Goal: Communication & Community: Answer question/provide support

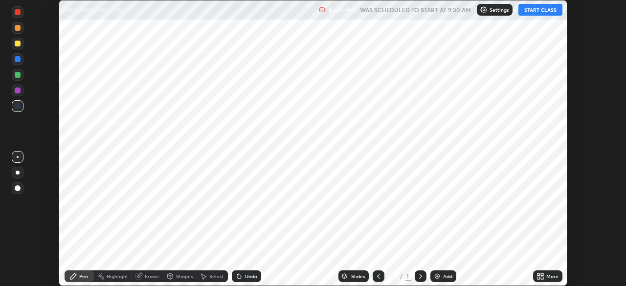
scroll to position [286, 626]
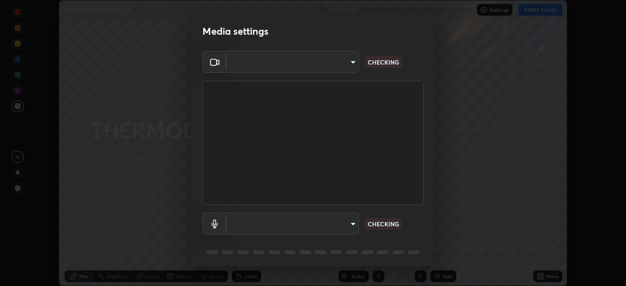
type input "6f19bd17bb1345d3381c364c08f732a45a1be43fbbd3e071611a8edbcb1d3ae0"
click at [350, 221] on body "Erase all THERMODYNAMICS-04 Recording WAS SCHEDULED TO START AT 9:30 AM Setting…" at bounding box center [313, 143] width 626 height 286
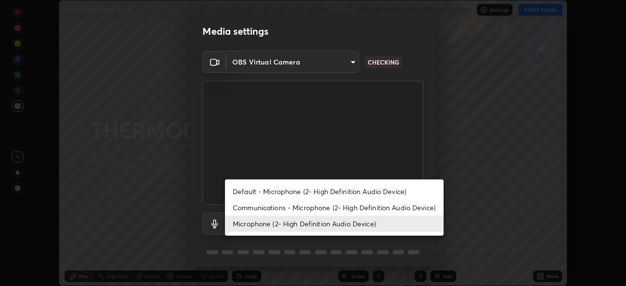
click at [353, 208] on li "Communications - Microphone (2- High Definition Audio Device)" at bounding box center [334, 208] width 219 height 16
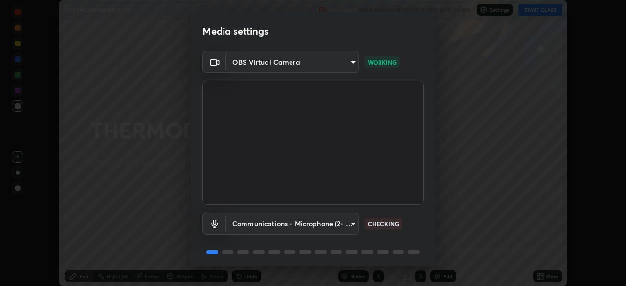
click at [348, 226] on body "Erase all THERMODYNAMICS-04 Recording WAS SCHEDULED TO START AT 9:30 AM Setting…" at bounding box center [313, 143] width 626 height 286
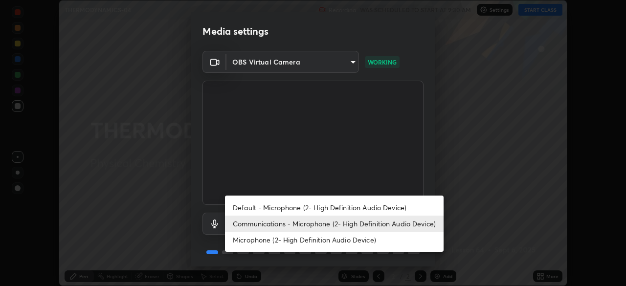
click at [343, 239] on li "Microphone (2- High Definition Audio Device)" at bounding box center [334, 240] width 219 height 16
type input "b26882c646bee67dc3b344b1dbf842c37ce4767a2daa6019220ab5102cc6c7c8"
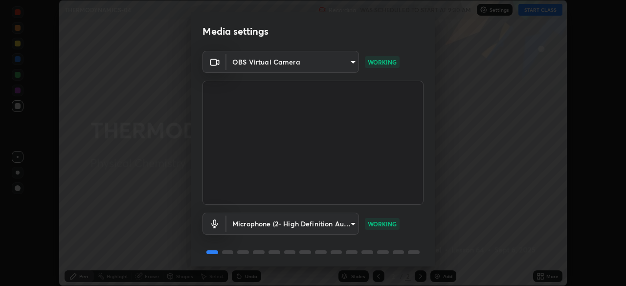
scroll to position [35, 0]
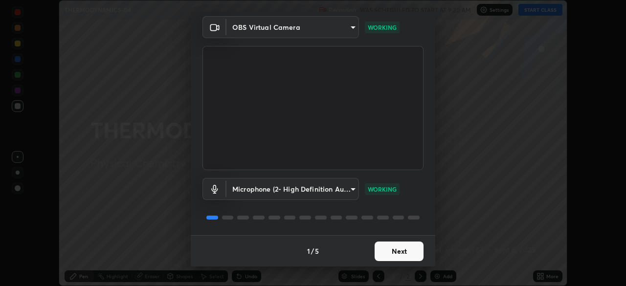
click at [411, 249] on button "Next" at bounding box center [399, 252] width 49 height 20
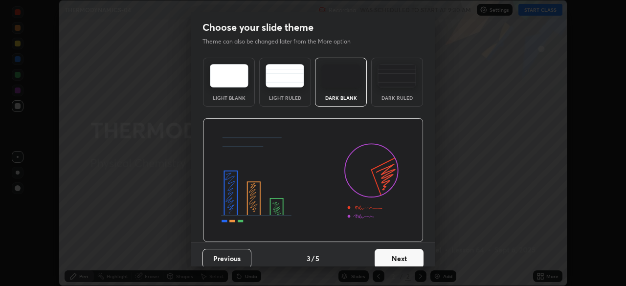
click at [409, 254] on button "Next" at bounding box center [399, 259] width 49 height 20
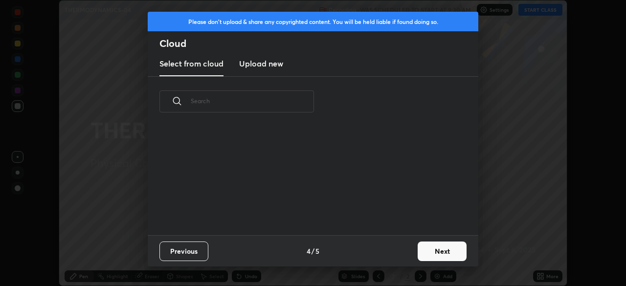
click at [440, 254] on button "Next" at bounding box center [442, 252] width 49 height 20
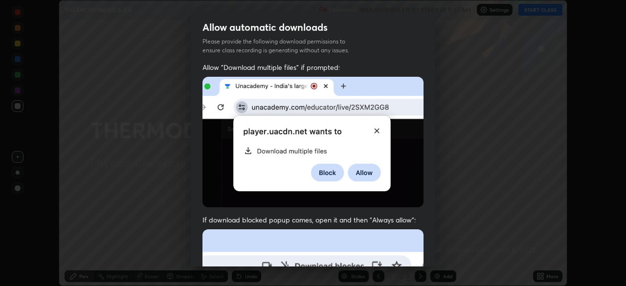
scroll to position [23, 0]
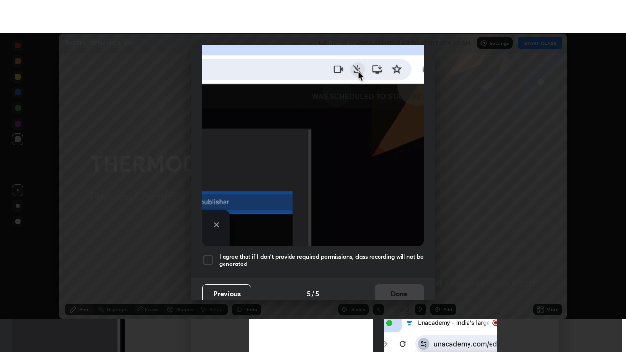
scroll to position [234, 0]
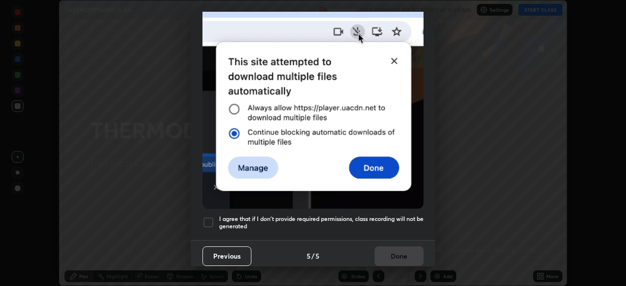
click at [389, 217] on h5 "I agree that if I don't provide required permissions, class recording will not …" at bounding box center [321, 222] width 205 height 15
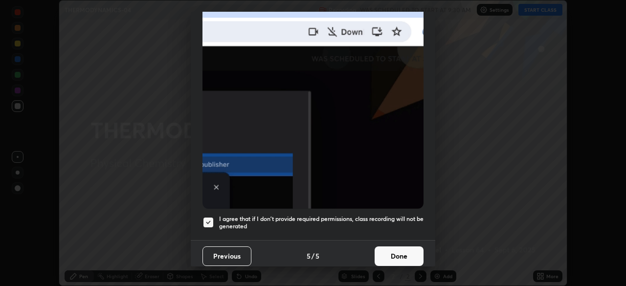
click at [402, 247] on button "Done" at bounding box center [399, 257] width 49 height 20
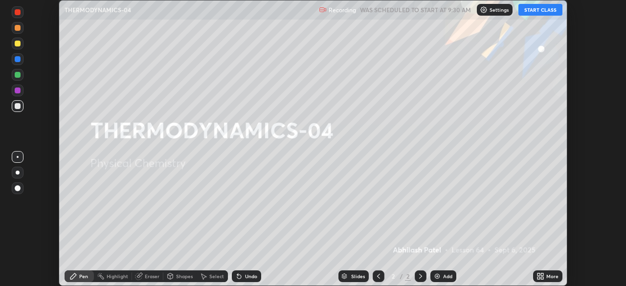
click at [532, 11] on button "START CLASS" at bounding box center [541, 10] width 44 height 12
click at [543, 274] on icon at bounding box center [542, 275] width 2 height 2
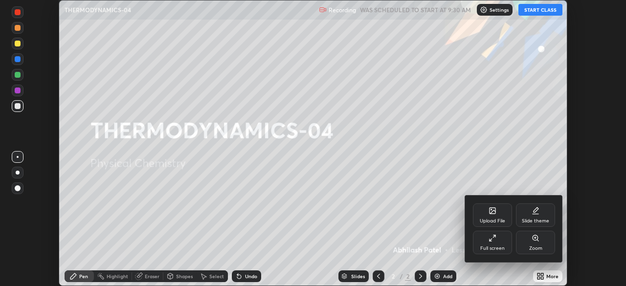
click at [485, 248] on div "Full screen" at bounding box center [493, 248] width 24 height 5
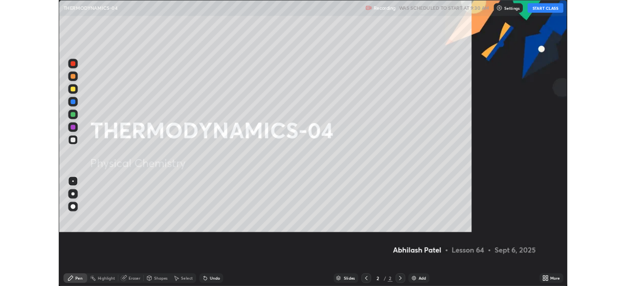
scroll to position [352, 626]
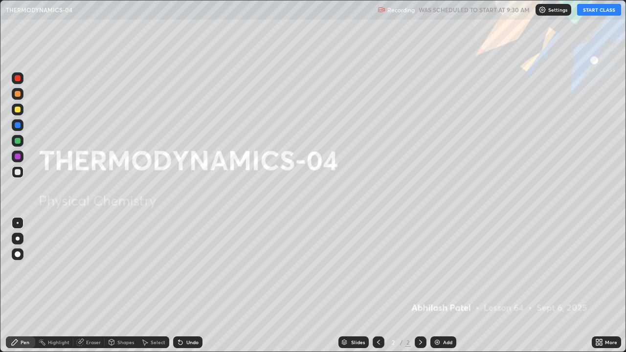
click at [448, 286] on div "Add" at bounding box center [444, 343] width 26 height 12
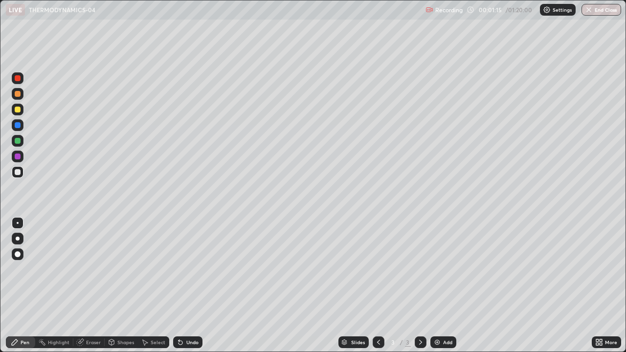
click at [121, 286] on div "Shapes" at bounding box center [125, 342] width 17 height 5
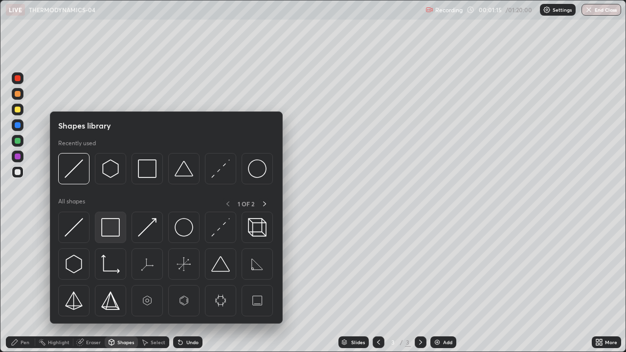
click at [113, 230] on img at bounding box center [110, 227] width 19 height 19
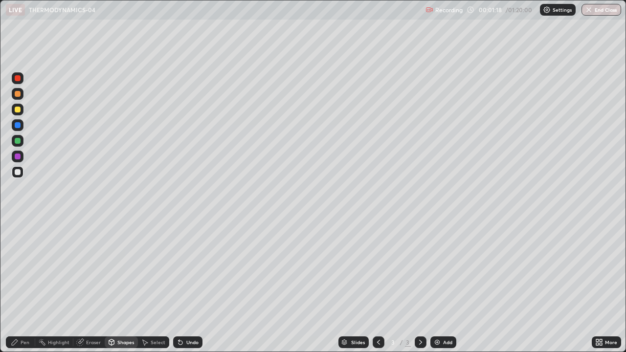
click at [22, 286] on div "Pen" at bounding box center [20, 343] width 29 height 12
click at [196, 286] on div "Undo" at bounding box center [192, 342] width 12 height 5
click at [193, 286] on div "Undo" at bounding box center [187, 343] width 29 height 12
click at [188, 286] on div "Undo" at bounding box center [187, 343] width 29 height 12
click at [22, 238] on div at bounding box center [18, 239] width 12 height 12
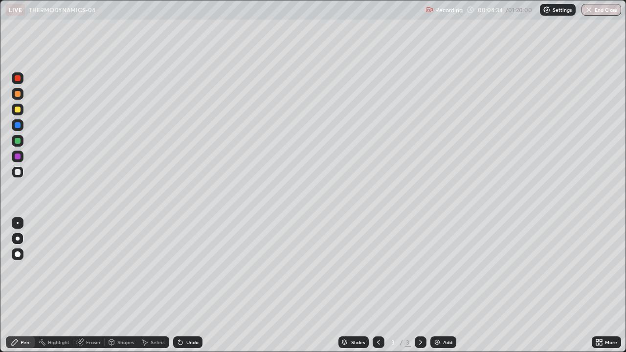
click at [188, 286] on div "Undo" at bounding box center [192, 342] width 12 height 5
click at [185, 286] on div "Undo" at bounding box center [187, 343] width 29 height 12
click at [194, 286] on div "Undo" at bounding box center [187, 343] width 29 height 12
click at [84, 286] on div "Eraser" at bounding box center [88, 343] width 31 height 12
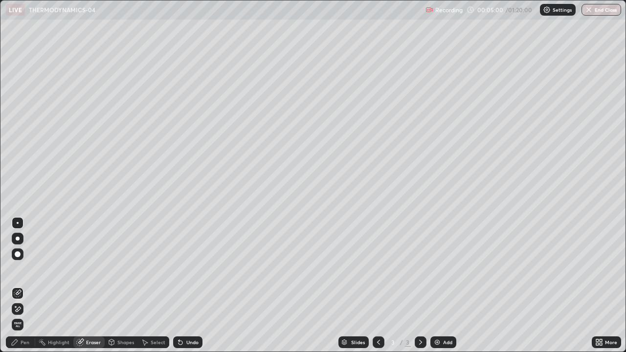
click at [23, 286] on div at bounding box center [18, 309] width 12 height 12
click at [33, 286] on div "Pen" at bounding box center [20, 343] width 29 height 12
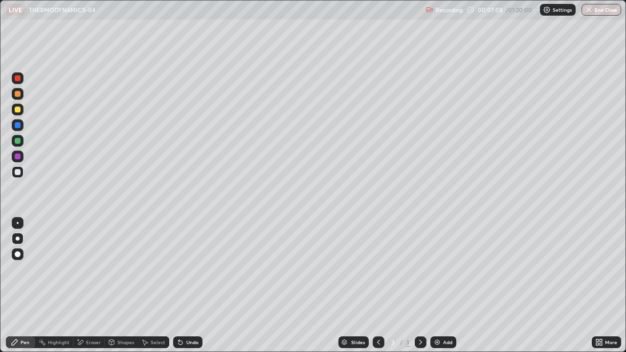
click at [130, 286] on div "Shapes" at bounding box center [125, 342] width 17 height 5
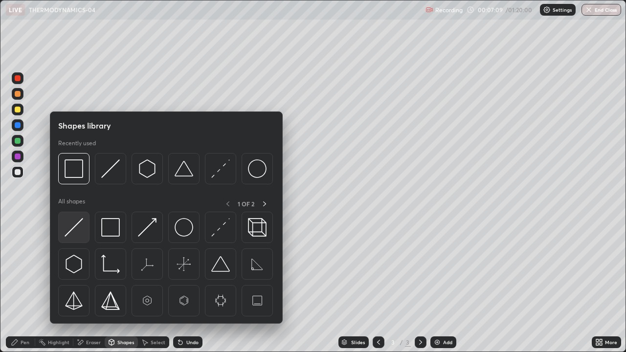
click at [83, 234] on img at bounding box center [74, 227] width 19 height 19
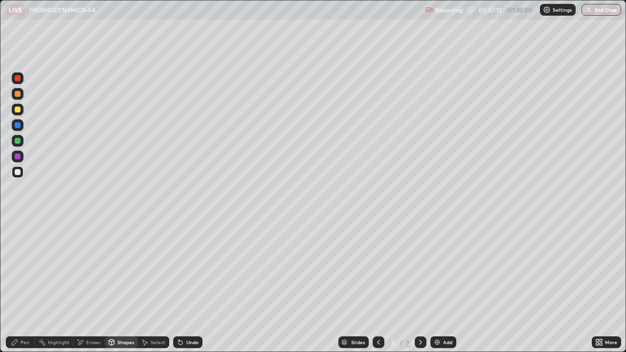
click at [20, 286] on div "Pen" at bounding box center [20, 343] width 29 height 12
click at [117, 286] on div "Shapes" at bounding box center [125, 342] width 17 height 5
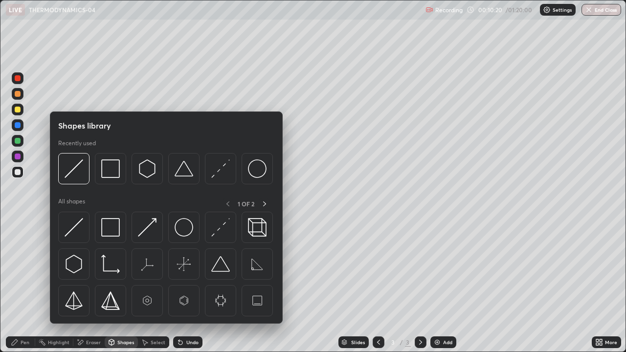
click at [94, 286] on div "Eraser" at bounding box center [93, 342] width 15 height 5
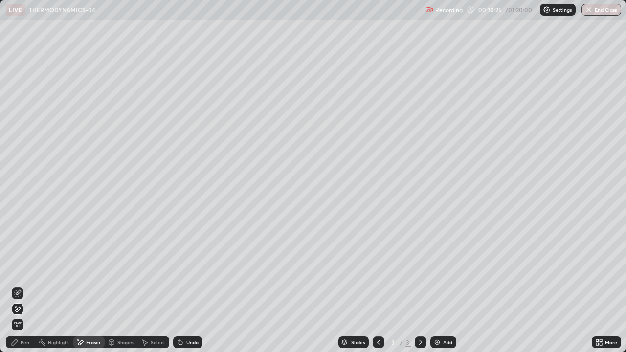
click at [31, 286] on div "Pen" at bounding box center [20, 343] width 29 height 12
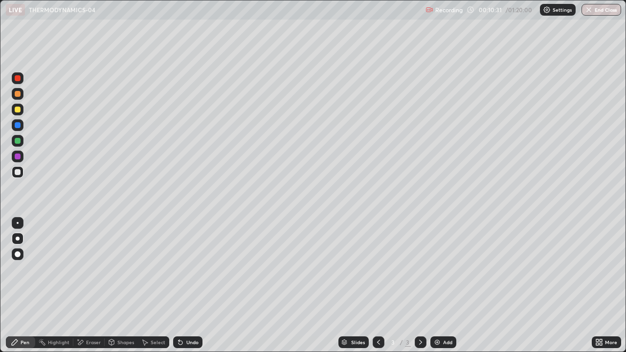
click at [200, 286] on div "Undo" at bounding box center [187, 343] width 29 height 12
click at [194, 286] on div "Undo" at bounding box center [192, 342] width 12 height 5
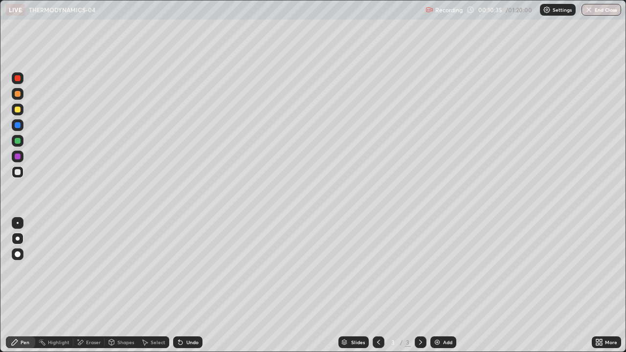
click at [199, 286] on div "Undo" at bounding box center [187, 343] width 29 height 12
click at [189, 286] on div "Undo" at bounding box center [192, 342] width 12 height 5
click at [193, 286] on div "Undo" at bounding box center [192, 342] width 12 height 5
click at [196, 286] on div "Undo" at bounding box center [187, 343] width 29 height 12
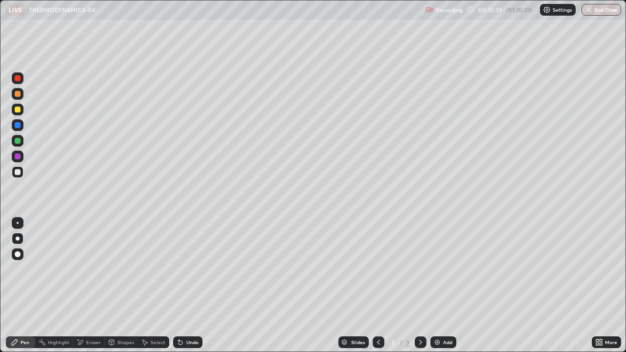
click at [196, 286] on div "Undo" at bounding box center [187, 343] width 29 height 12
click at [198, 286] on div "Undo" at bounding box center [187, 343] width 29 height 12
click at [200, 286] on div "Undo" at bounding box center [187, 343] width 29 height 12
click at [199, 286] on div "Undo" at bounding box center [187, 343] width 29 height 12
click at [191, 286] on div "Undo" at bounding box center [192, 342] width 12 height 5
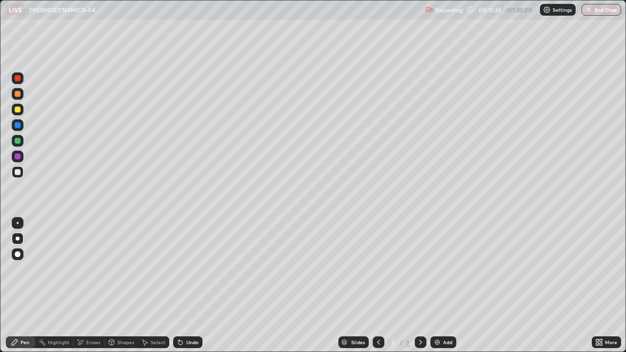
click at [200, 286] on div "Undo" at bounding box center [187, 343] width 29 height 12
click at [97, 286] on div "Eraser" at bounding box center [88, 343] width 31 height 12
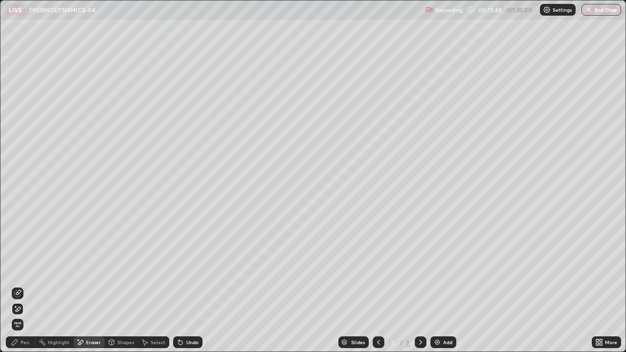
click at [447, 286] on div "Add" at bounding box center [447, 342] width 9 height 5
click at [27, 286] on div "Pen" at bounding box center [25, 342] width 9 height 5
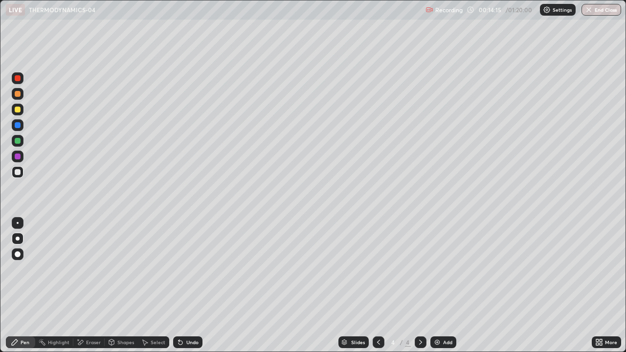
click at [189, 286] on div "Undo" at bounding box center [187, 343] width 29 height 12
click at [439, 286] on div "Add" at bounding box center [444, 343] width 26 height 12
click at [186, 286] on div "Undo" at bounding box center [192, 342] width 12 height 5
click at [186, 286] on div "Undo" at bounding box center [187, 343] width 29 height 12
click at [189, 286] on div "Undo" at bounding box center [192, 342] width 12 height 5
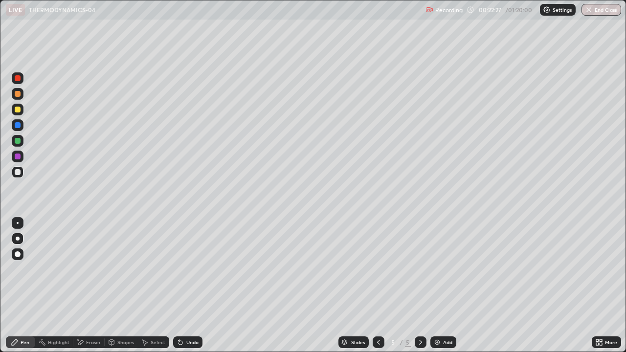
click at [190, 286] on div "Undo" at bounding box center [187, 343] width 29 height 12
click at [198, 286] on div "Undo" at bounding box center [187, 343] width 29 height 12
click at [197, 286] on div "Undo" at bounding box center [192, 342] width 12 height 5
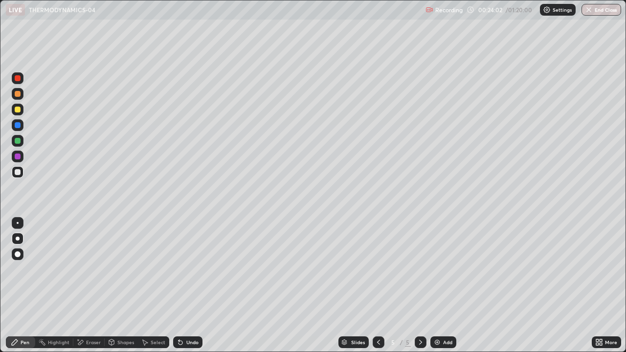
click at [194, 286] on div "Undo" at bounding box center [192, 342] width 12 height 5
click at [192, 286] on div "Undo" at bounding box center [192, 342] width 12 height 5
click at [197, 286] on div "Undo" at bounding box center [187, 343] width 29 height 12
click at [157, 286] on div "Select" at bounding box center [158, 342] width 15 height 5
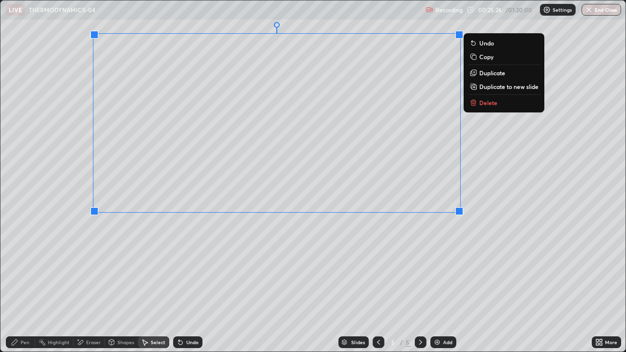
click at [24, 286] on div "Pen" at bounding box center [25, 342] width 9 height 5
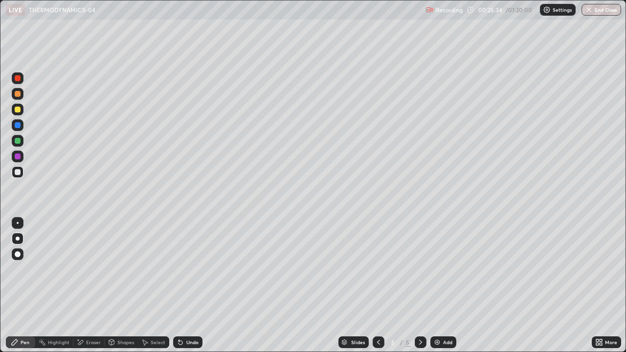
click at [182, 286] on icon at bounding box center [181, 343] width 8 height 8
click at [58, 286] on div "Highlight" at bounding box center [59, 342] width 22 height 5
click at [84, 286] on div "Eraser" at bounding box center [88, 343] width 31 height 12
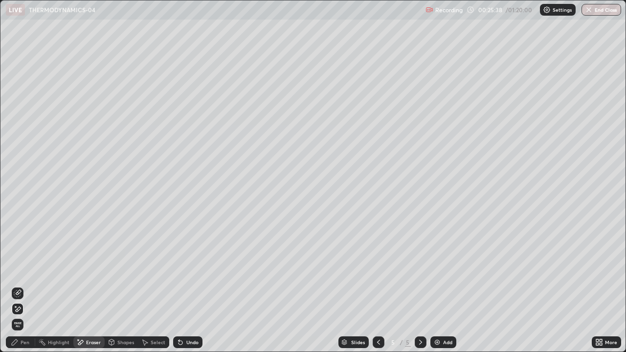
click at [22, 286] on div "Pen" at bounding box center [25, 342] width 9 height 5
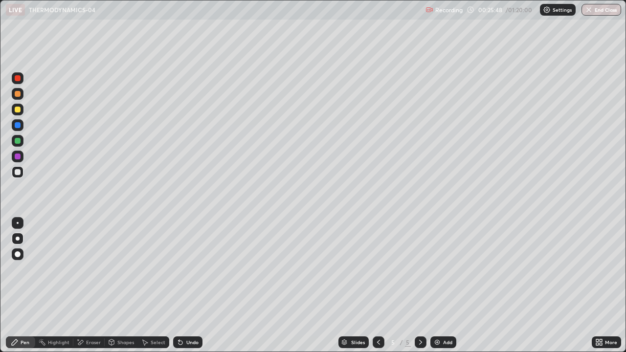
click at [94, 286] on div "Eraser" at bounding box center [93, 342] width 15 height 5
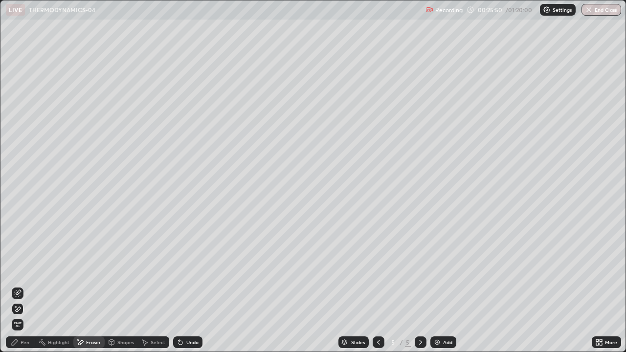
click at [30, 286] on div "Pen" at bounding box center [20, 343] width 29 height 12
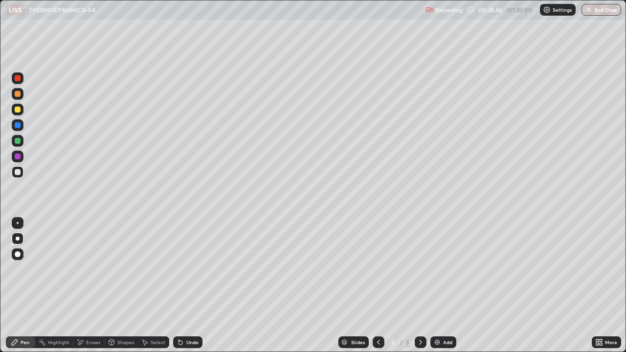
click at [445, 286] on div "Add" at bounding box center [447, 342] width 9 height 5
click at [195, 286] on div "Undo" at bounding box center [187, 343] width 29 height 12
click at [192, 286] on div "Undo" at bounding box center [187, 343] width 29 height 12
click at [21, 111] on div at bounding box center [18, 110] width 12 height 12
click at [163, 286] on div "Select" at bounding box center [153, 343] width 31 height 12
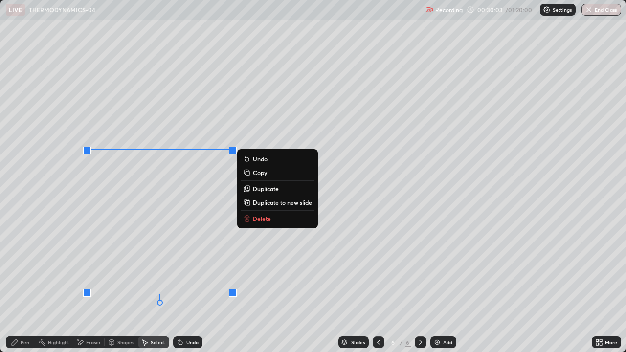
click at [269, 253] on div "0 ° Undo Copy Duplicate Duplicate to new slide Delete" at bounding box center [312, 175] width 625 height 351
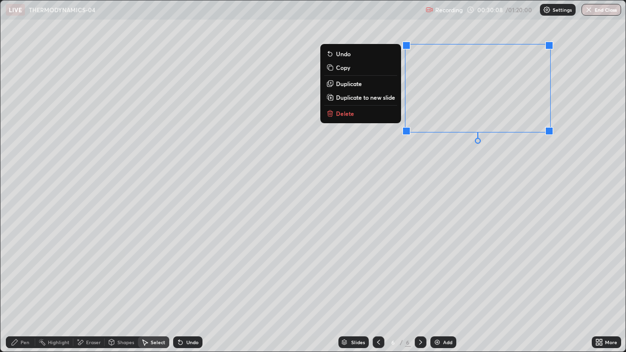
click at [389, 148] on div "0 ° Undo Copy Duplicate Duplicate to new slide Delete" at bounding box center [312, 175] width 625 height 351
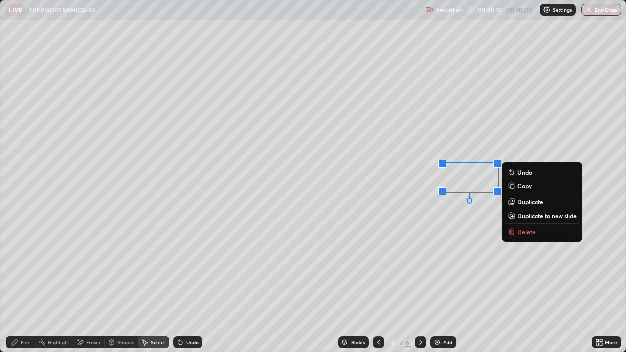
click at [413, 228] on div "0 ° Undo Copy Duplicate Duplicate to new slide Delete" at bounding box center [312, 175] width 625 height 351
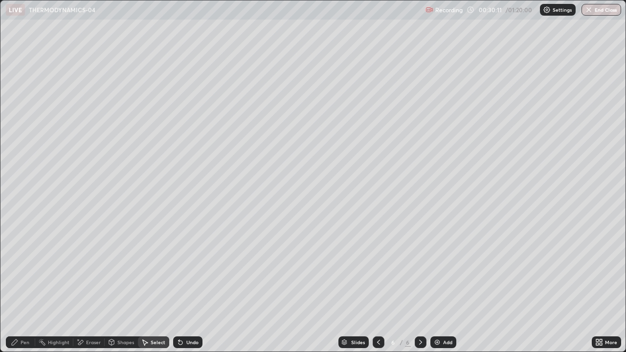
click at [31, 286] on div "Pen" at bounding box center [20, 343] width 29 height 12
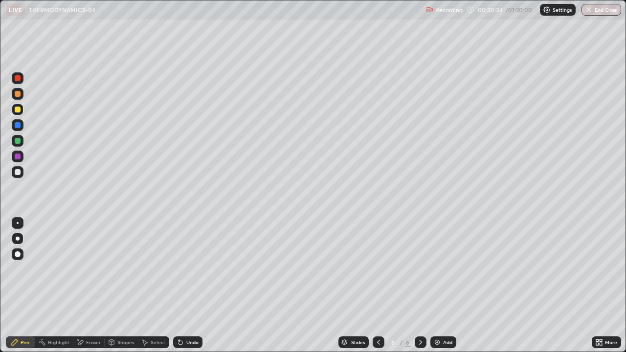
click at [152, 286] on div "Select" at bounding box center [158, 342] width 15 height 5
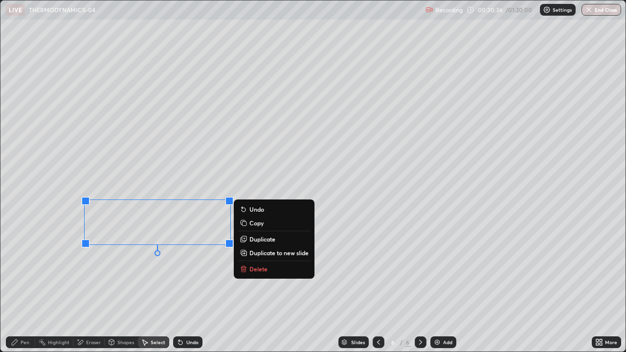
click at [220, 162] on div "0 ° Undo Copy Duplicate Duplicate to new slide Delete" at bounding box center [312, 175] width 625 height 351
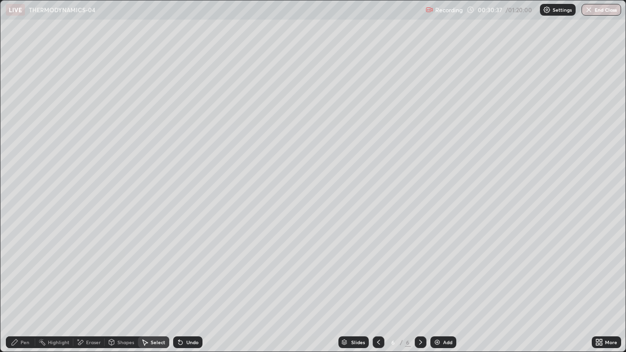
click at [29, 286] on div "Pen" at bounding box center [20, 343] width 29 height 12
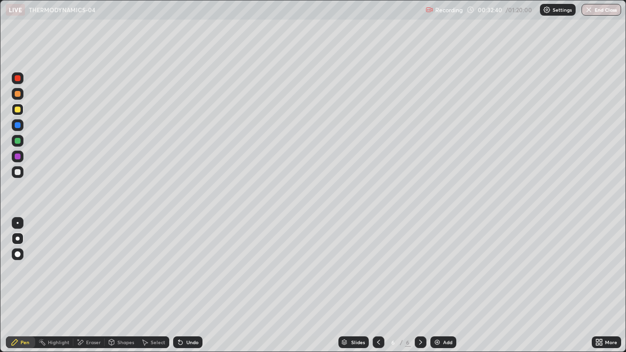
click at [92, 286] on div "Eraser" at bounding box center [88, 343] width 31 height 12
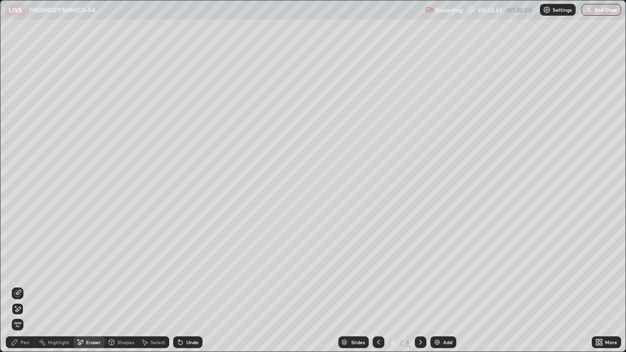
click at [22, 286] on div "Pen" at bounding box center [25, 342] width 9 height 5
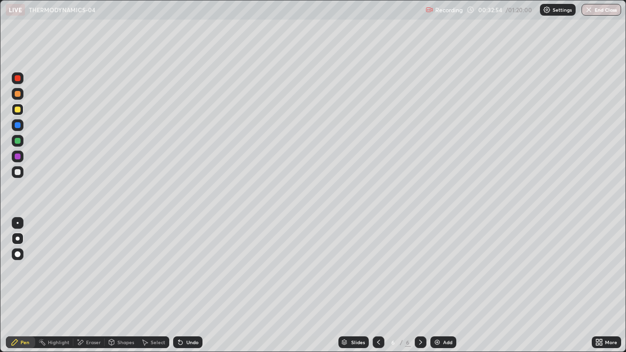
click at [197, 286] on div "Undo" at bounding box center [187, 343] width 29 height 12
click at [194, 286] on div "Undo" at bounding box center [187, 343] width 29 height 12
click at [191, 286] on div "Undo" at bounding box center [187, 343] width 29 height 12
click at [189, 286] on div "Undo" at bounding box center [192, 342] width 12 height 5
click at [186, 286] on div "Undo" at bounding box center [187, 343] width 29 height 12
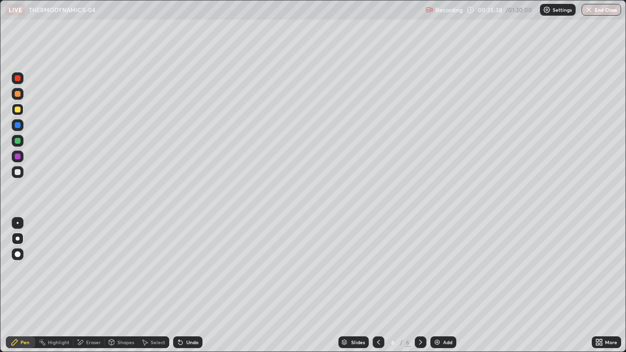
click at [443, 286] on div "Add" at bounding box center [444, 343] width 26 height 12
click at [22, 173] on div at bounding box center [18, 172] width 12 height 12
click at [192, 286] on div "Undo" at bounding box center [187, 343] width 29 height 12
click at [188, 286] on div "Undo" at bounding box center [192, 342] width 12 height 5
click at [190, 286] on div "Undo" at bounding box center [192, 342] width 12 height 5
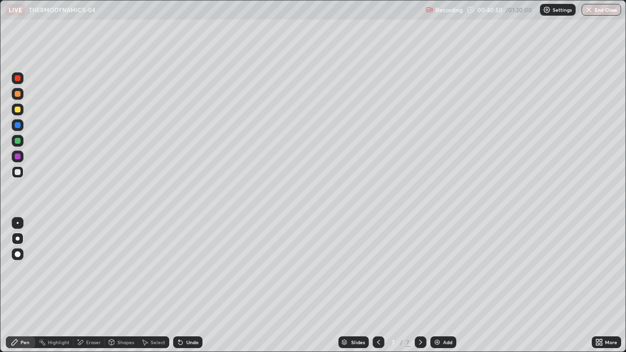
click at [154, 286] on div "Select" at bounding box center [153, 343] width 31 height 12
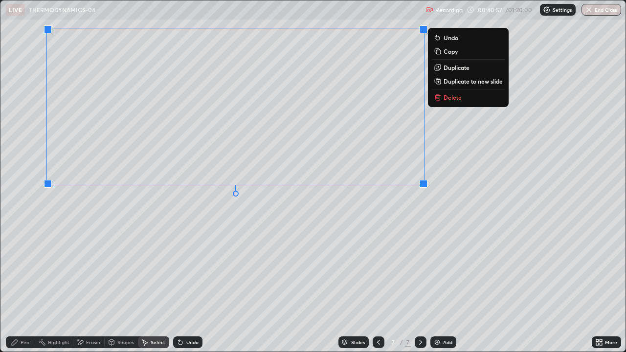
click at [307, 211] on div "0 ° Undo Copy Duplicate Duplicate to new slide Delete" at bounding box center [312, 175] width 625 height 351
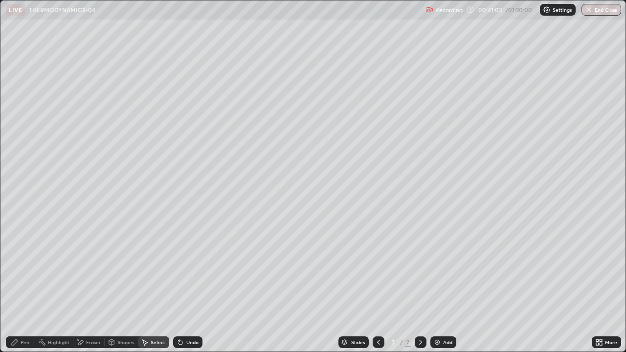
click at [27, 286] on div "Pen" at bounding box center [20, 343] width 29 height 12
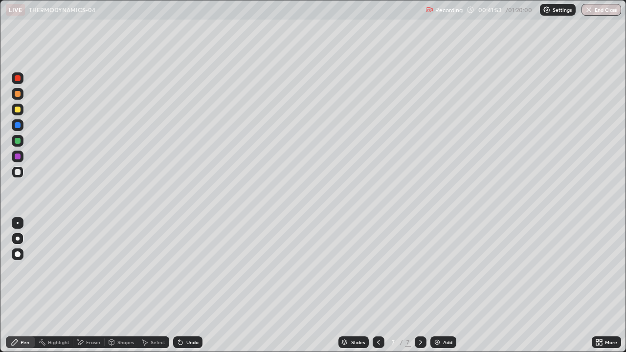
click at [118, 286] on div "Shapes" at bounding box center [121, 343] width 33 height 12
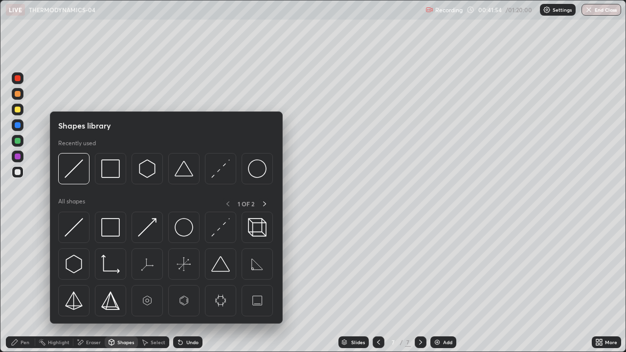
click at [160, 286] on div "Select" at bounding box center [158, 342] width 15 height 5
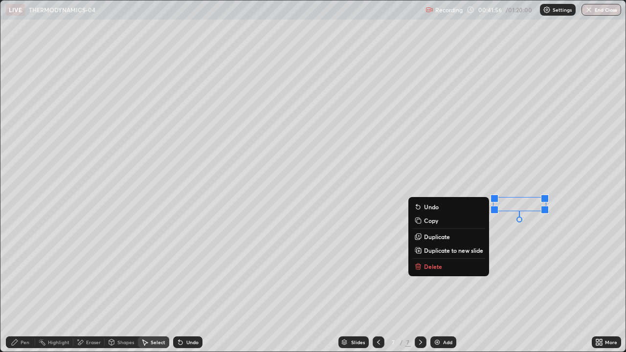
click at [489, 172] on div "0 ° Undo Copy Duplicate Duplicate to new slide Delete" at bounding box center [312, 175] width 625 height 351
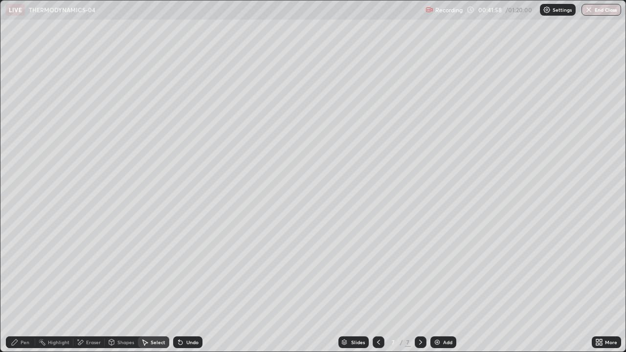
click at [32, 286] on div "Pen" at bounding box center [20, 343] width 29 height 12
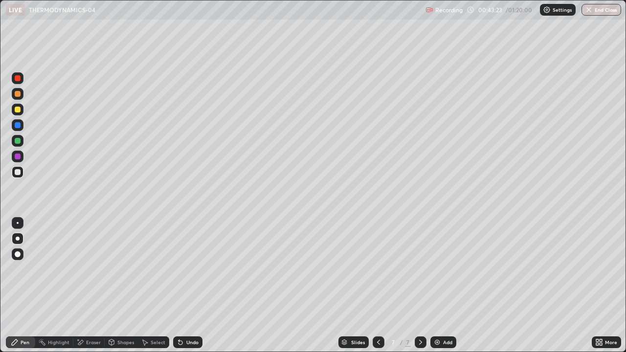
click at [439, 286] on img at bounding box center [438, 343] width 8 height 8
click at [195, 286] on div "Undo" at bounding box center [192, 342] width 12 height 5
click at [439, 286] on img at bounding box center [438, 343] width 8 height 8
click at [90, 286] on div "Eraser" at bounding box center [88, 343] width 31 height 12
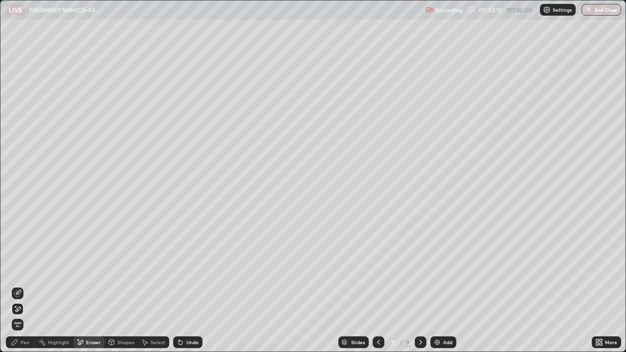
click at [28, 286] on div "Pen" at bounding box center [25, 342] width 9 height 5
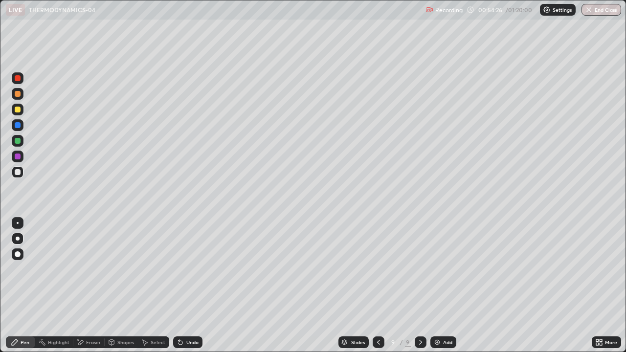
click at [438, 286] on img at bounding box center [438, 343] width 8 height 8
click at [188, 286] on div "Undo" at bounding box center [187, 343] width 29 height 12
click at [192, 286] on div "Undo" at bounding box center [187, 343] width 29 height 12
click at [194, 286] on div "Undo" at bounding box center [192, 342] width 12 height 5
click at [199, 286] on div "Undo" at bounding box center [187, 343] width 29 height 12
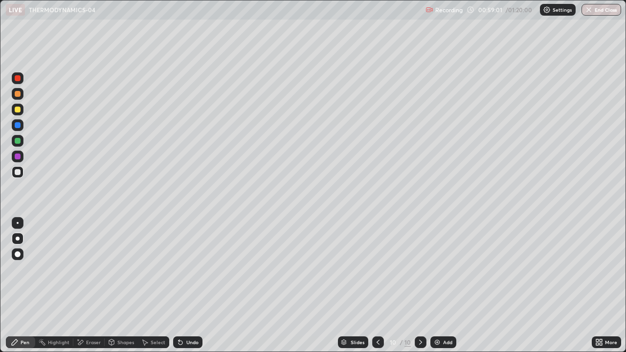
click at [189, 286] on div "Undo" at bounding box center [192, 342] width 12 height 5
click at [185, 286] on div "Undo" at bounding box center [187, 343] width 29 height 12
click at [182, 286] on div "Undo" at bounding box center [187, 343] width 29 height 12
click at [179, 286] on icon at bounding box center [179, 340] width 1 height 1
click at [184, 286] on div "Undo" at bounding box center [187, 343] width 29 height 12
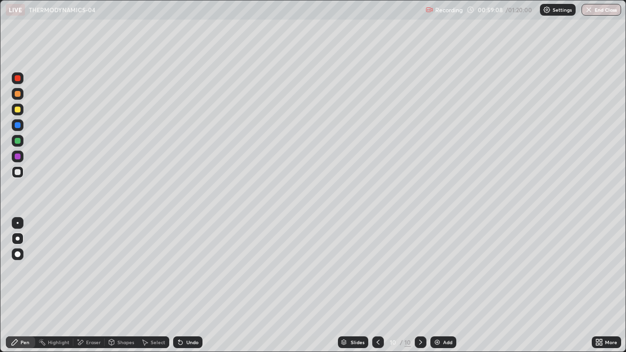
click at [185, 286] on div "Undo" at bounding box center [187, 343] width 29 height 12
click at [186, 286] on div "Undo" at bounding box center [192, 342] width 12 height 5
click at [187, 286] on div "Undo" at bounding box center [192, 342] width 12 height 5
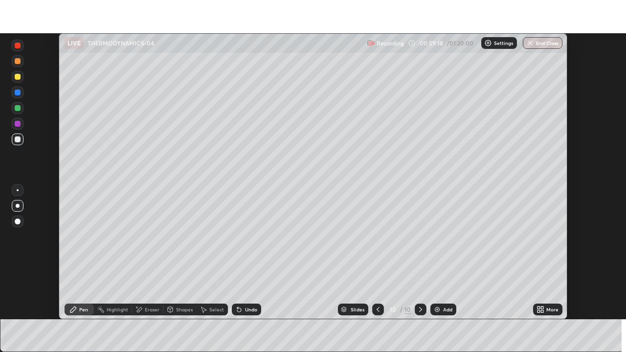
scroll to position [48655, 48315]
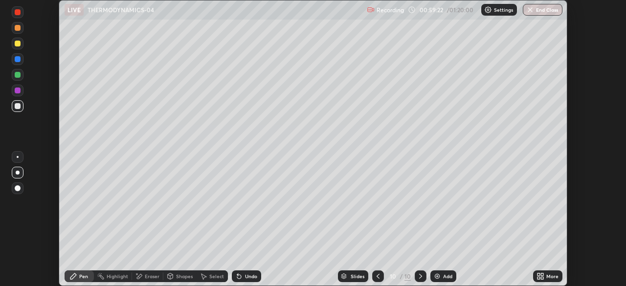
click at [547, 272] on div "More" at bounding box center [547, 277] width 29 height 12
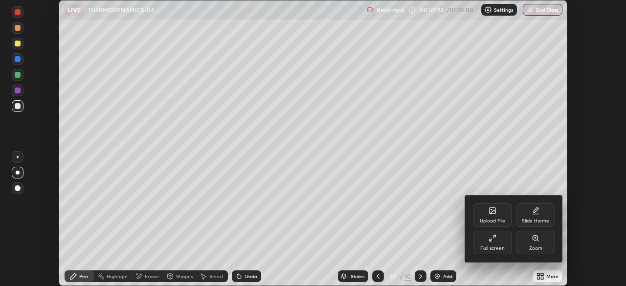
click at [510, 245] on div "Full screen" at bounding box center [492, 242] width 39 height 23
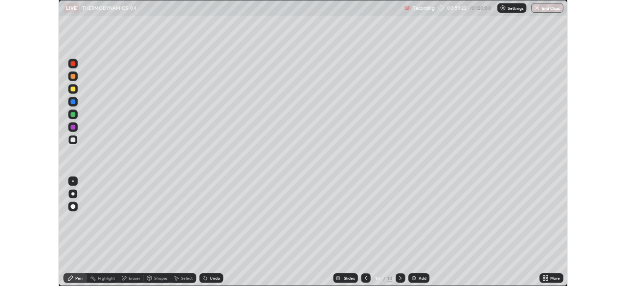
scroll to position [352, 626]
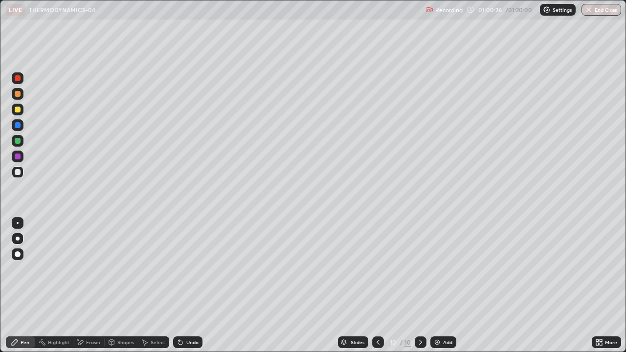
click at [185, 286] on div "Undo" at bounding box center [185, 343] width 33 height 20
click at [437, 286] on div "Add" at bounding box center [444, 343] width 26 height 12
click at [191, 286] on div "Undo" at bounding box center [187, 343] width 29 height 12
click at [186, 286] on div "Undo" at bounding box center [192, 342] width 12 height 5
click at [190, 286] on div "Undo" at bounding box center [192, 342] width 12 height 5
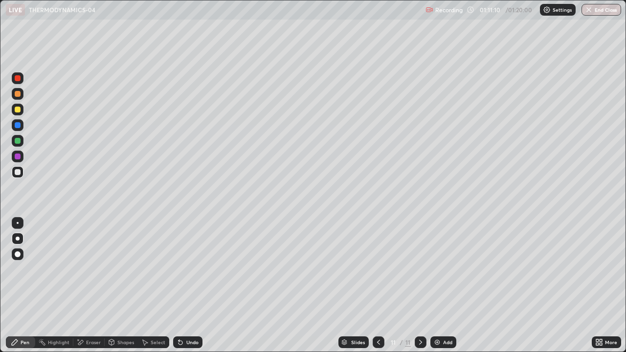
click at [86, 286] on div "Eraser" at bounding box center [93, 342] width 15 height 5
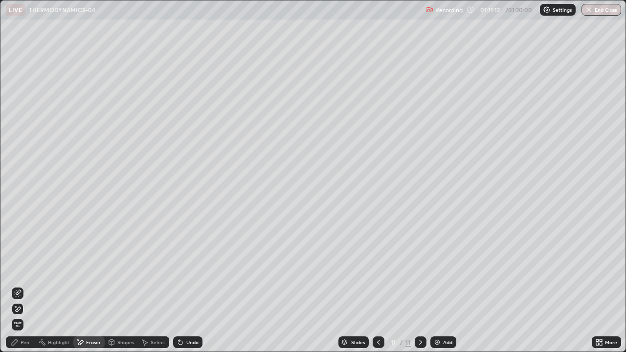
click at [25, 286] on div "Pen" at bounding box center [20, 343] width 29 height 12
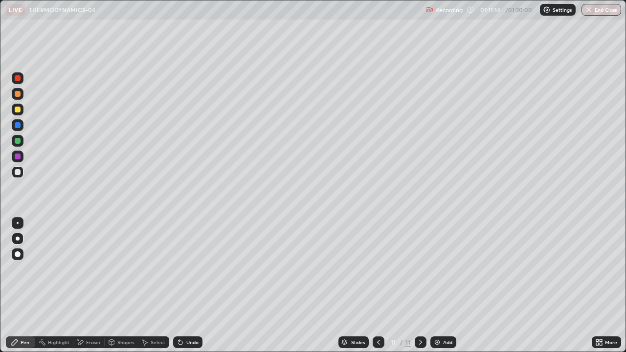
click at [91, 286] on div "Eraser" at bounding box center [93, 342] width 15 height 5
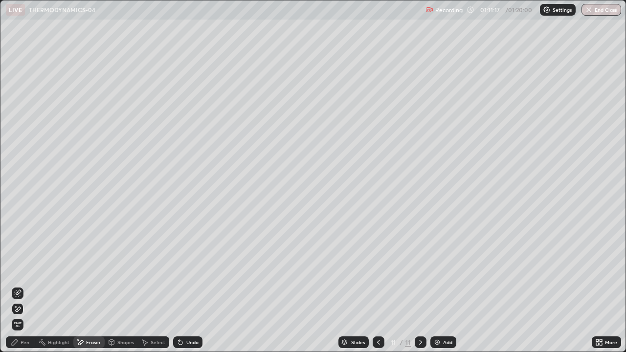
click at [24, 286] on div "Pen" at bounding box center [25, 342] width 9 height 5
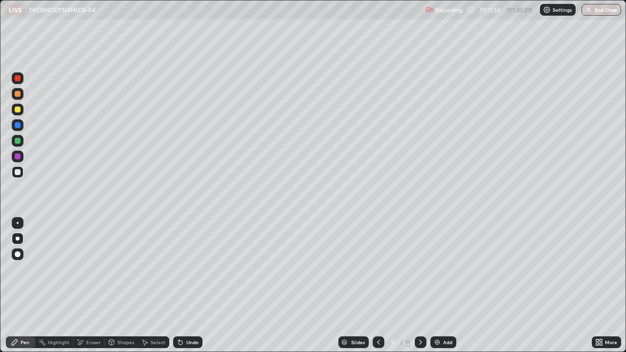
click at [147, 286] on div "Select" at bounding box center [153, 343] width 31 height 12
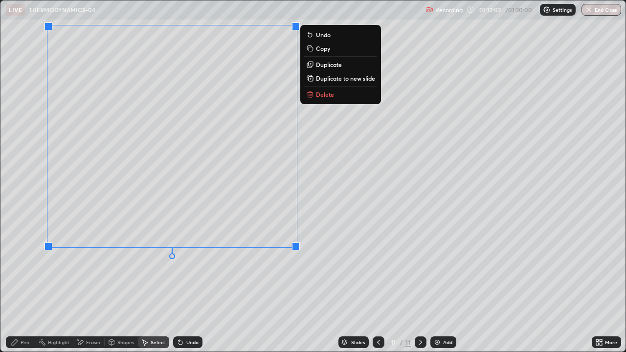
click at [251, 273] on div "0 ° Undo Copy Duplicate Duplicate to new slide Delete" at bounding box center [312, 175] width 625 height 351
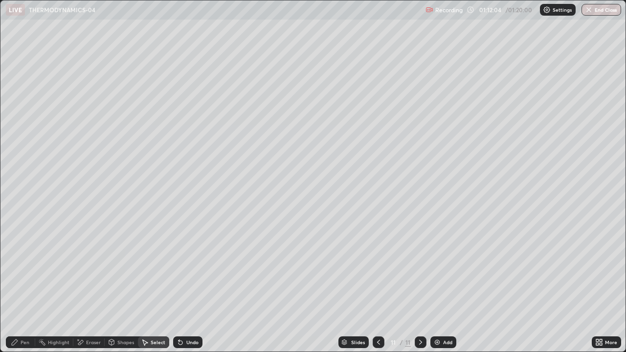
click at [29, 286] on div "Pen" at bounding box center [20, 343] width 29 height 12
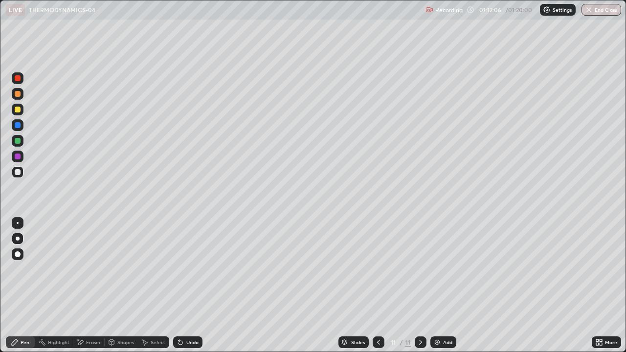
click at [188, 286] on div "Undo" at bounding box center [187, 343] width 29 height 12
click at [125, 286] on div "Shapes" at bounding box center [125, 342] width 17 height 5
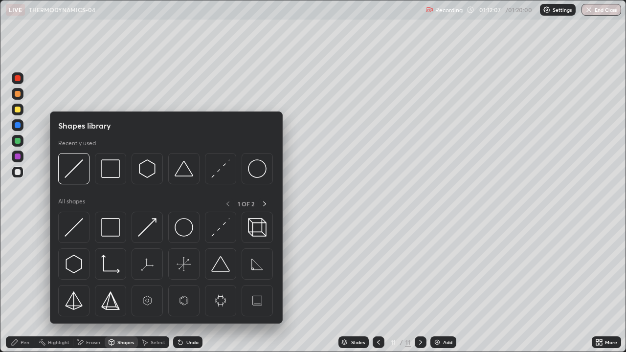
click at [82, 232] on img at bounding box center [74, 227] width 19 height 19
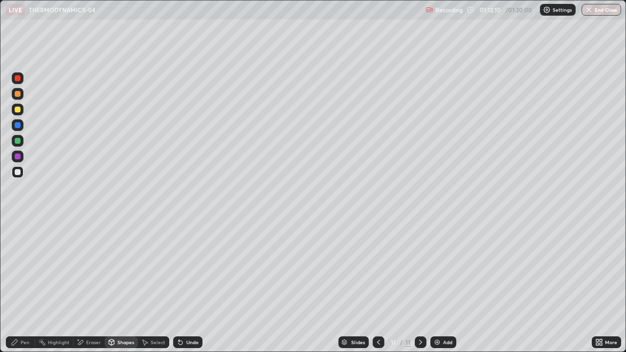
click at [28, 286] on div "Pen" at bounding box center [25, 342] width 9 height 5
click at [22, 158] on div at bounding box center [18, 157] width 12 height 12
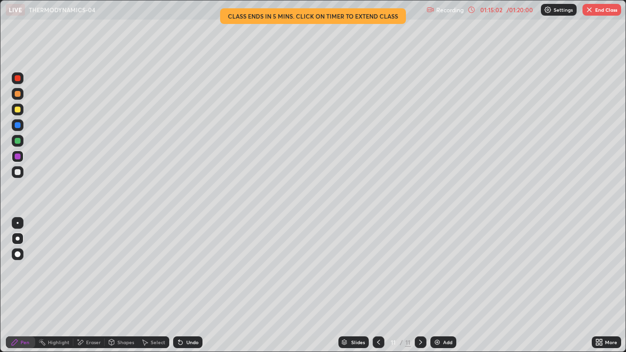
click at [191, 286] on div "Undo" at bounding box center [192, 342] width 12 height 5
click at [190, 286] on div "Undo" at bounding box center [192, 342] width 12 height 5
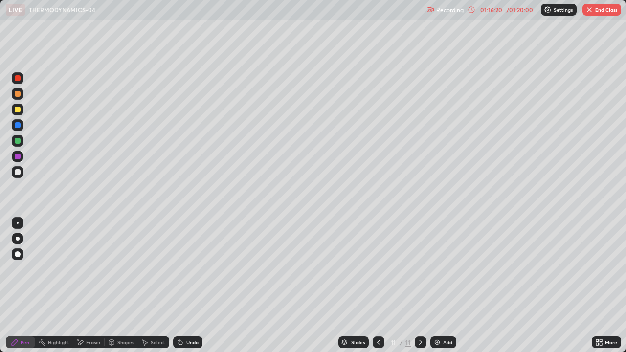
click at [601, 8] on button "End Class" at bounding box center [602, 10] width 39 height 12
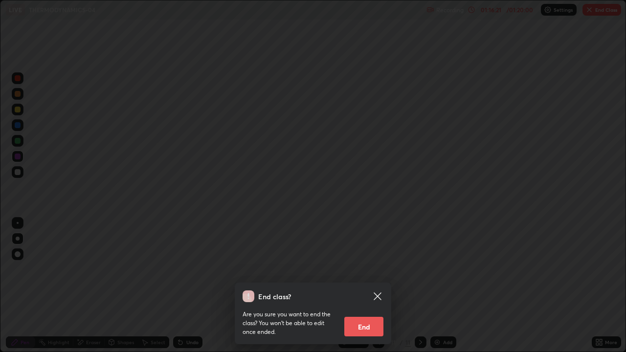
click at [372, 286] on button "End" at bounding box center [364, 327] width 39 height 20
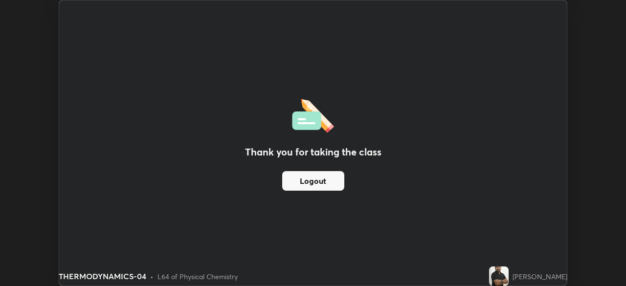
scroll to position [48655, 48315]
